Goal: Communication & Community: Answer question/provide support

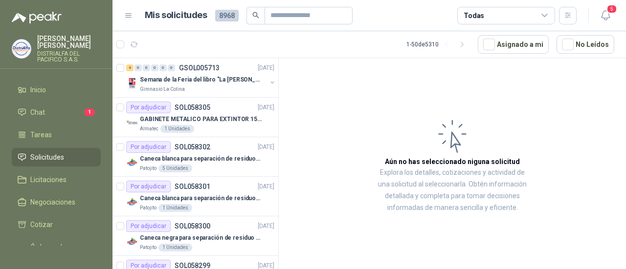
click at [68, 112] on li "Chat 1" at bounding box center [56, 112] width 77 height 11
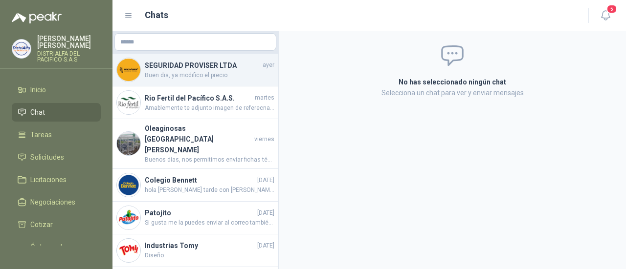
click at [189, 68] on h4 "SEGURIDAD PROVISER LTDA" at bounding box center [203, 65] width 116 height 11
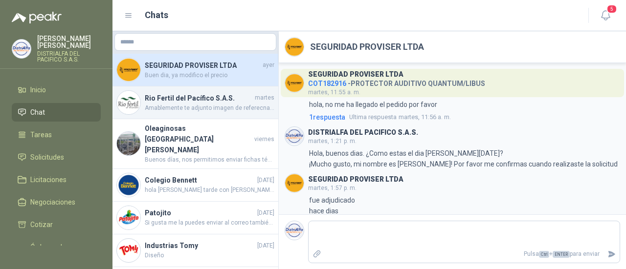
scroll to position [228, 0]
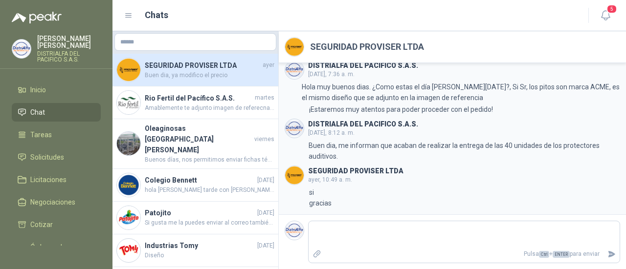
click at [193, 74] on span "Buen dia, ya modifico el precio" at bounding box center [210, 75] width 130 height 9
click at [345, 125] on h3 "DISTRIALFA DEL PACIFICO S.A.S." at bounding box center [363, 124] width 110 height 5
click at [337, 147] on p "Buen dia, me informan que acaban de realizar la entrega de las 40 unidades de l…" at bounding box center [465, 151] width 312 height 22
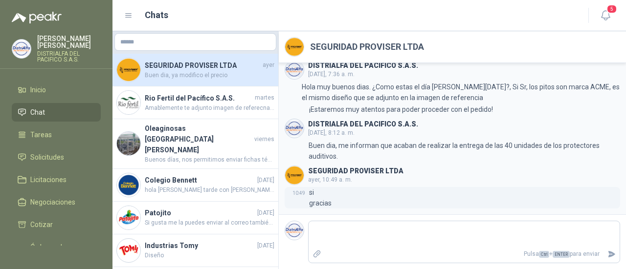
click at [345, 206] on div "10:49 si gracias" at bounding box center [452, 198] width 335 height 22
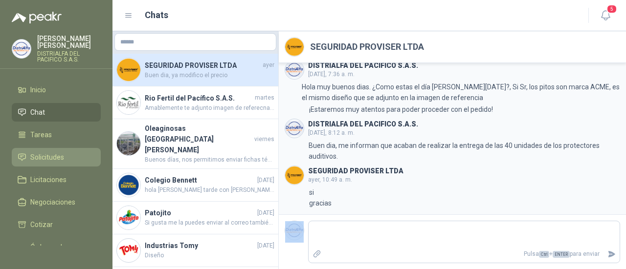
click at [71, 156] on li "Solicitudes" at bounding box center [56, 157] width 77 height 11
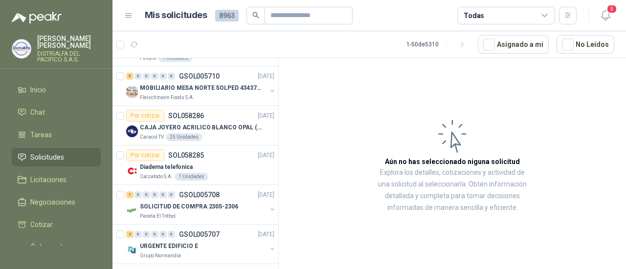
scroll to position [245, 0]
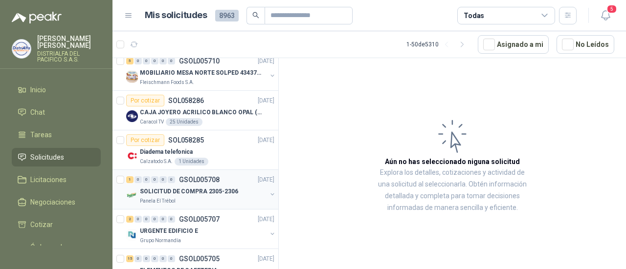
click at [221, 199] on div "Panela El Trébol" at bounding box center [203, 202] width 127 height 8
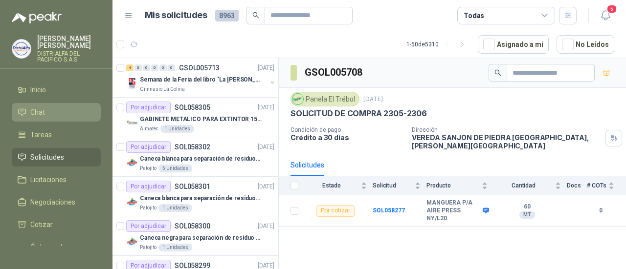
click at [66, 111] on li "Chat" at bounding box center [56, 112] width 77 height 11
